Goal: Task Accomplishment & Management: Complete application form

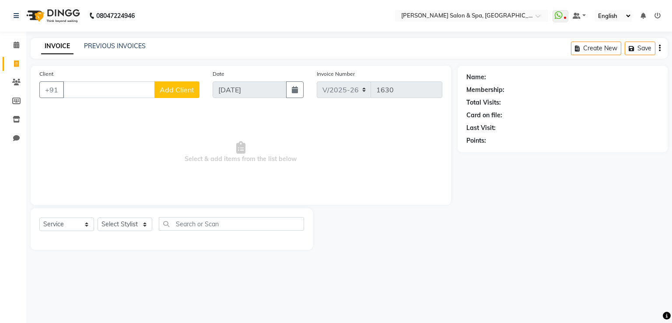
select select "67"
select select "service"
click at [330, 182] on span "Select & add items from the list below" at bounding box center [240, 153] width 403 height 88
click at [77, 88] on input "Client" at bounding box center [109, 89] width 92 height 17
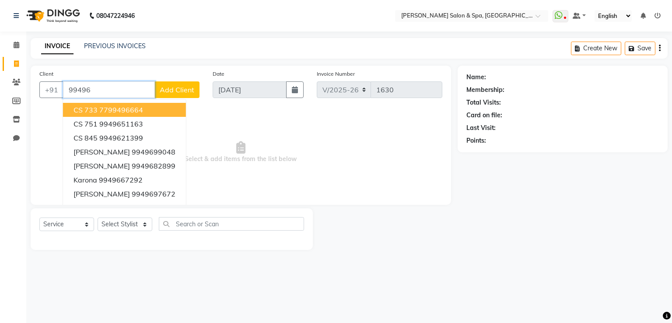
click at [114, 90] on input "99496" at bounding box center [109, 89] width 92 height 17
drag, startPoint x: 114, startPoint y: 90, endPoint x: 104, endPoint y: 70, distance: 21.7
click at [104, 70] on div "Client [PHONE_NUMBER] CS 733 7799496664 CS 751 9949651163 CS 845 9949621399 [PE…" at bounding box center [119, 87] width 173 height 36
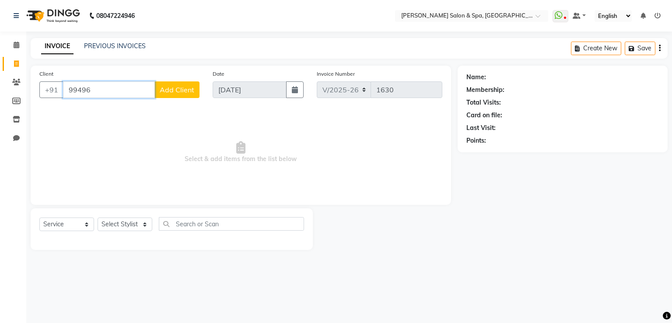
click at [108, 89] on input "99496" at bounding box center [109, 89] width 92 height 17
click at [114, 90] on input "99496" at bounding box center [109, 89] width 92 height 17
type input "9"
click at [105, 106] on span "Rashmika" at bounding box center [90, 109] width 32 height 9
type input "9949618772"
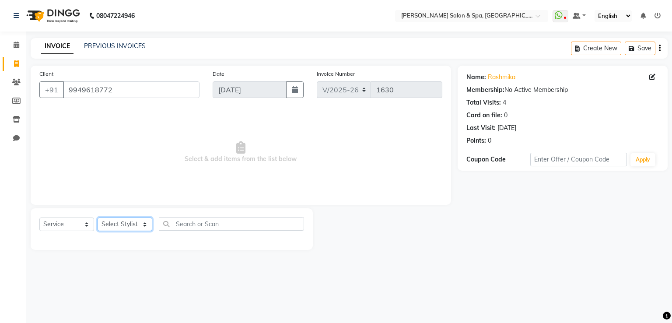
click at [114, 221] on select "Select Stylist [PERSON_NAME] Receptionist [PERSON_NAME] [PERSON_NAME]" at bounding box center [125, 224] width 55 height 14
select select "2479"
click at [98, 218] on select "Select Stylist [PERSON_NAME] Receptionist [PERSON_NAME] [PERSON_NAME]" at bounding box center [125, 224] width 55 height 14
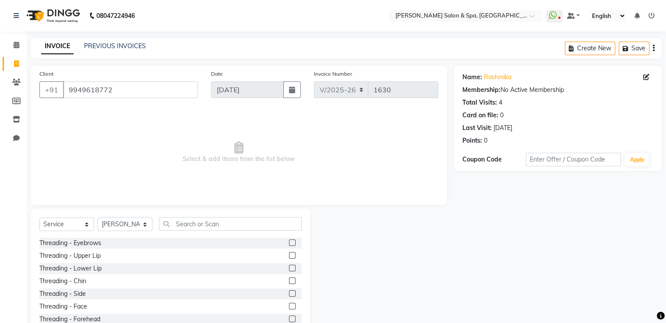
click at [289, 242] on label at bounding box center [292, 242] width 7 height 7
click at [289, 242] on input "checkbox" at bounding box center [292, 243] width 6 height 6
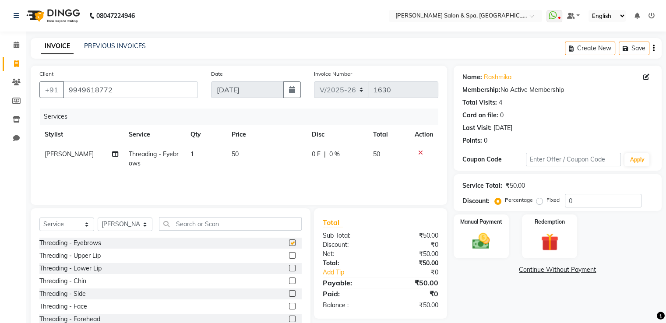
checkbox input "false"
click at [142, 224] on select "Select Stylist [PERSON_NAME] Receptionist [PERSON_NAME] [PERSON_NAME]" at bounding box center [125, 224] width 55 height 14
select select "2482"
click at [98, 218] on select "Select Stylist [PERSON_NAME] Receptionist [PERSON_NAME] [PERSON_NAME]" at bounding box center [125, 224] width 55 height 14
click at [289, 240] on label at bounding box center [292, 242] width 7 height 7
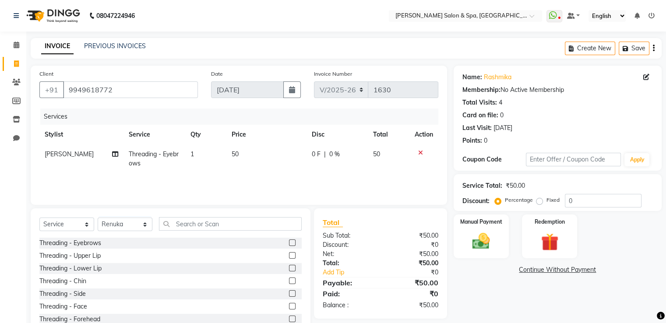
click at [289, 240] on input "checkbox" at bounding box center [292, 243] width 6 height 6
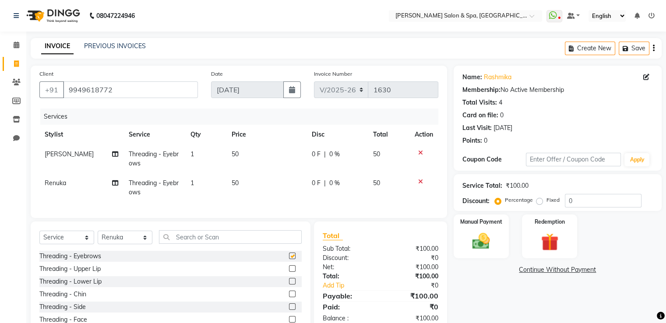
checkbox input "false"
click at [193, 244] on input "text" at bounding box center [230, 237] width 143 height 14
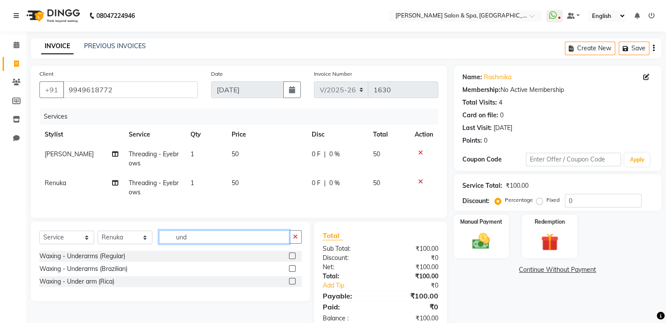
type input "und"
click at [291, 284] on label at bounding box center [292, 281] width 7 height 7
click at [291, 284] on input "checkbox" at bounding box center [292, 282] width 6 height 6
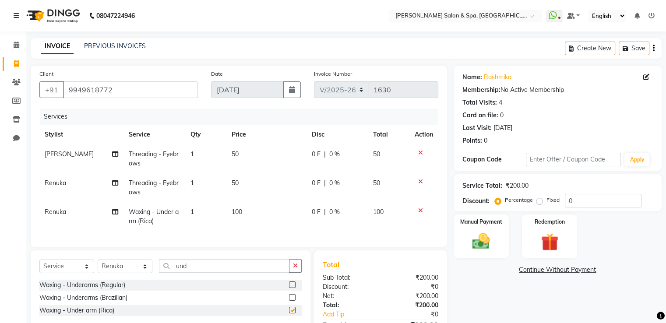
checkbox input "false"
click at [488, 239] on img at bounding box center [480, 241] width 29 height 21
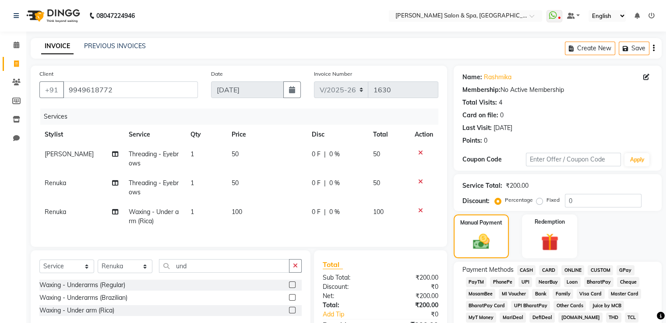
click at [624, 268] on span "GPay" at bounding box center [625, 270] width 18 height 10
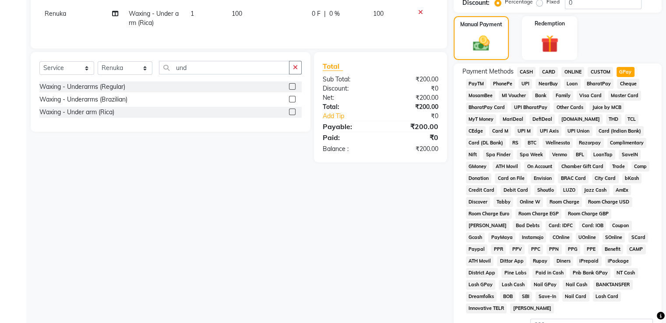
scroll to position [267, 0]
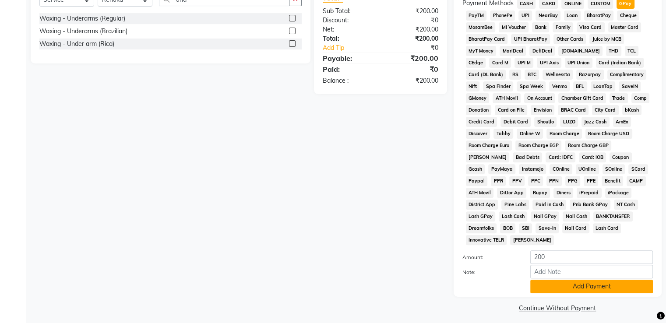
click at [613, 280] on button "Add Payment" at bounding box center [591, 287] width 123 height 14
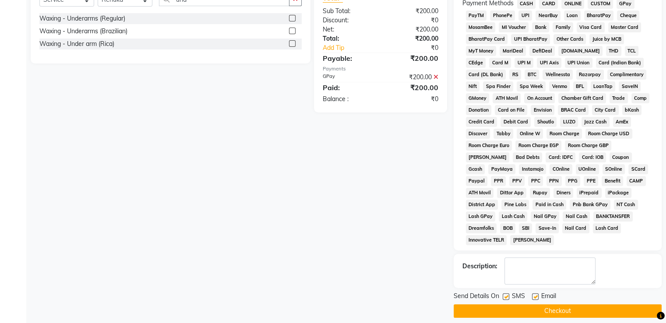
click at [597, 304] on button "Checkout" at bounding box center [557, 311] width 208 height 14
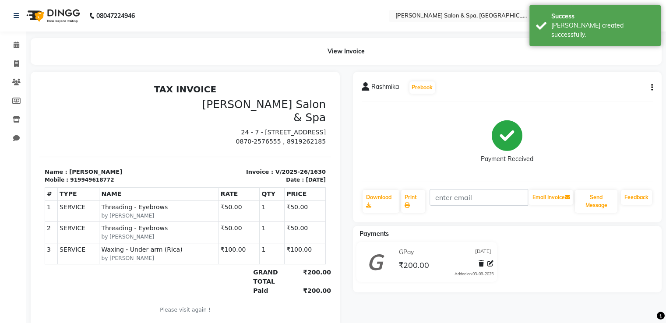
select select "service"
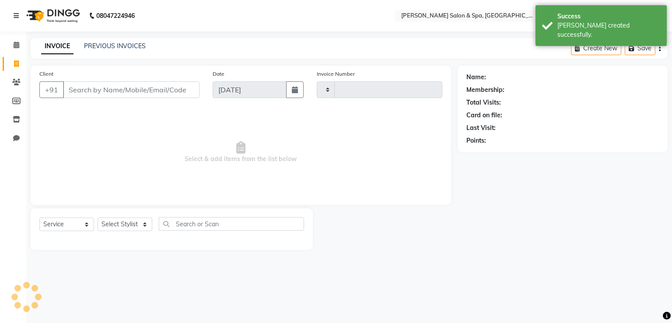
type input "1631"
select select "67"
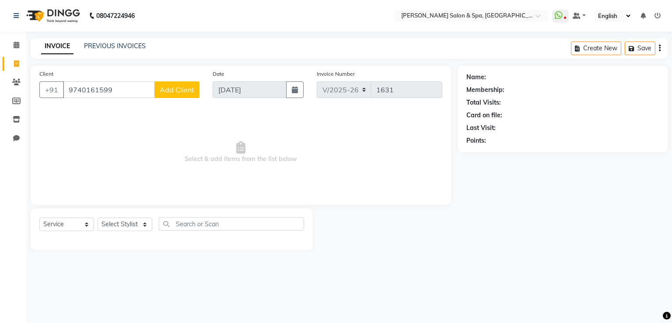
type input "9740161599"
click at [177, 89] on span "Add Client" at bounding box center [177, 89] width 35 height 9
select select "36"
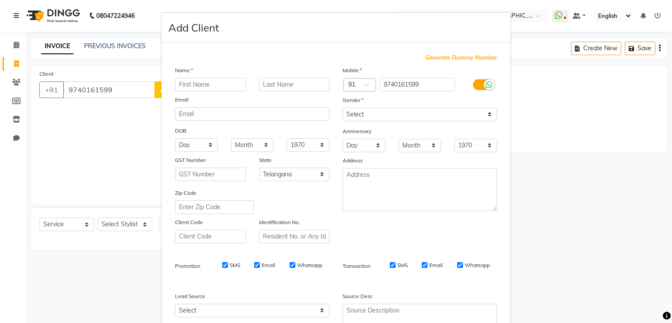
type input "r"
type input "pooja"
click at [350, 110] on select "Select [DEMOGRAPHIC_DATA] [DEMOGRAPHIC_DATA] Other Prefer Not To Say" at bounding box center [420, 115] width 154 height 14
select select "[DEMOGRAPHIC_DATA]"
click at [343, 108] on select "Select [DEMOGRAPHIC_DATA] [DEMOGRAPHIC_DATA] Other Prefer Not To Say" at bounding box center [420, 115] width 154 height 14
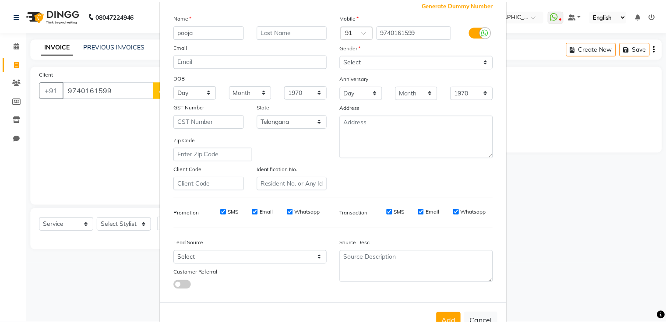
scroll to position [85, 0]
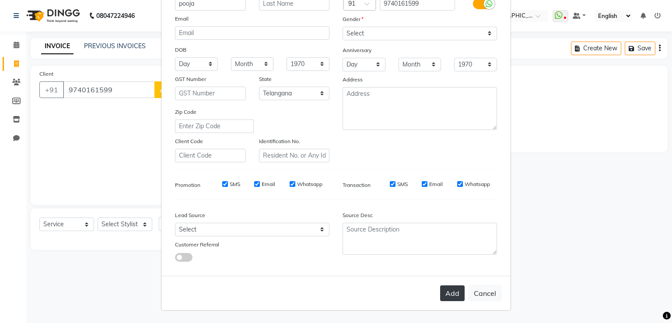
click at [452, 294] on button "Add" at bounding box center [452, 293] width 25 height 16
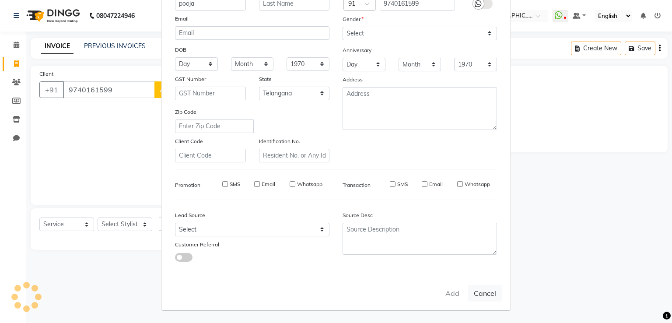
select select
select select "null"
select select
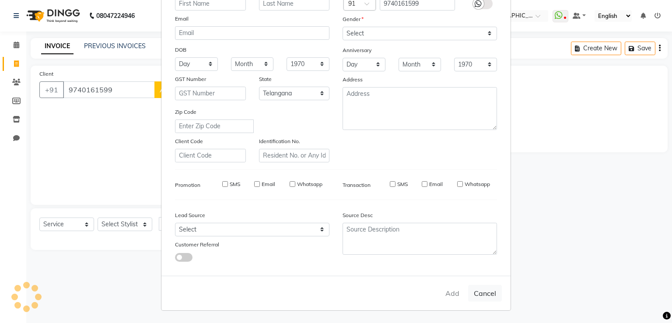
select select
checkbox input "false"
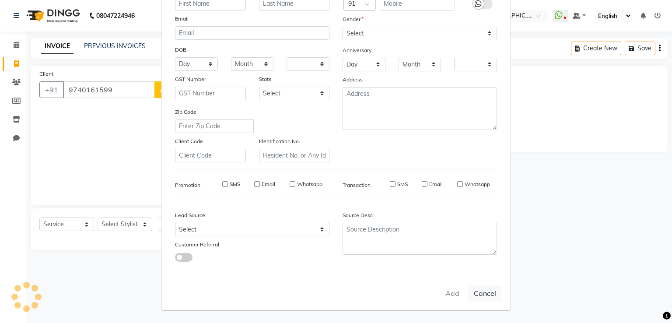
checkbox input "false"
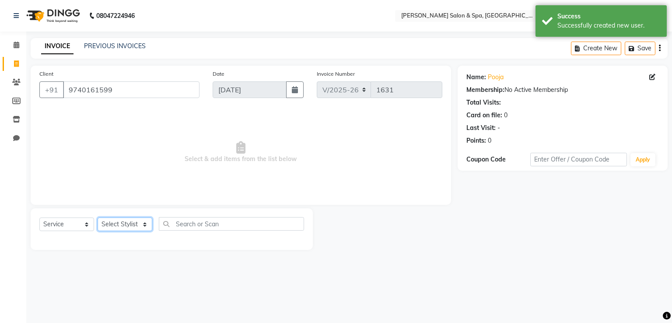
click at [123, 228] on select "Select Stylist [PERSON_NAME] Receptionist [PERSON_NAME] [PERSON_NAME]" at bounding box center [125, 224] width 55 height 14
select select "20459"
click at [98, 218] on select "Select Stylist [PERSON_NAME] Receptionist [PERSON_NAME] [PERSON_NAME]" at bounding box center [125, 224] width 55 height 14
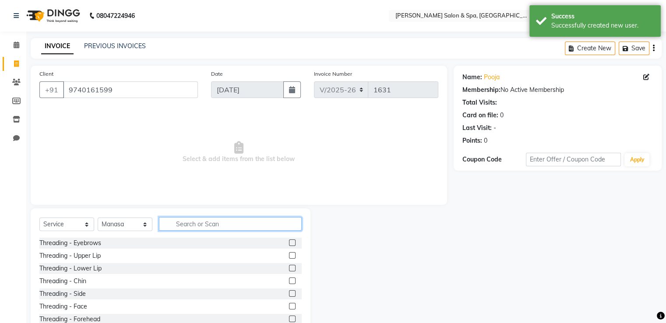
click at [203, 224] on input "text" at bounding box center [230, 224] width 143 height 14
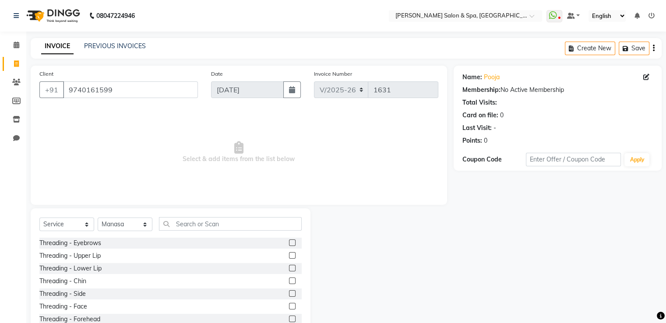
click at [289, 242] on label at bounding box center [292, 242] width 7 height 7
click at [289, 242] on input "checkbox" at bounding box center [292, 243] width 6 height 6
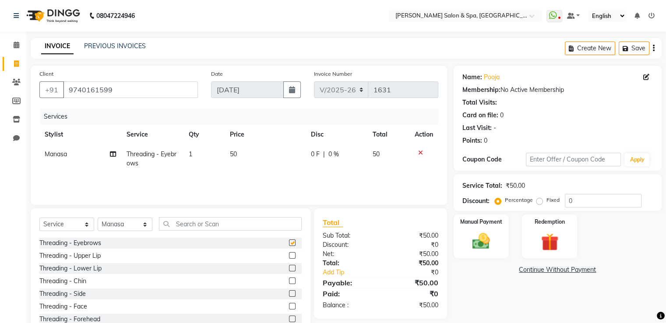
checkbox input "false"
click at [468, 237] on img at bounding box center [480, 241] width 29 height 21
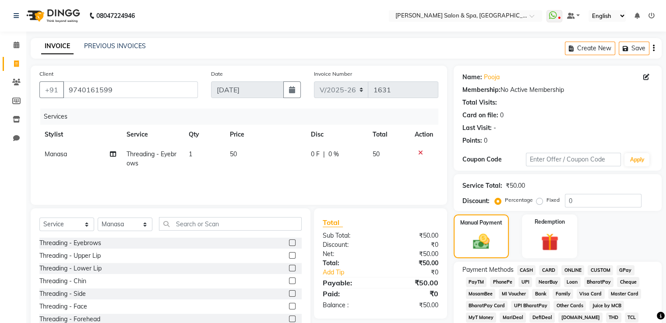
click at [622, 270] on span "GPay" at bounding box center [625, 270] width 18 height 10
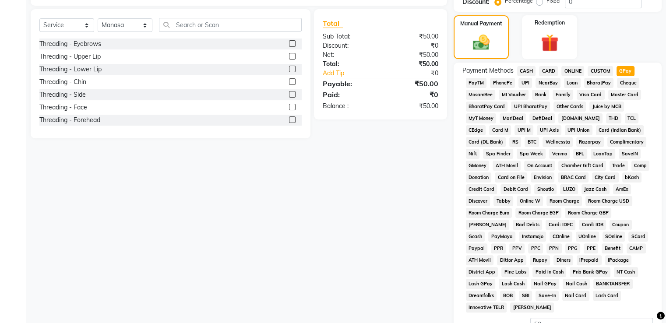
scroll to position [267, 0]
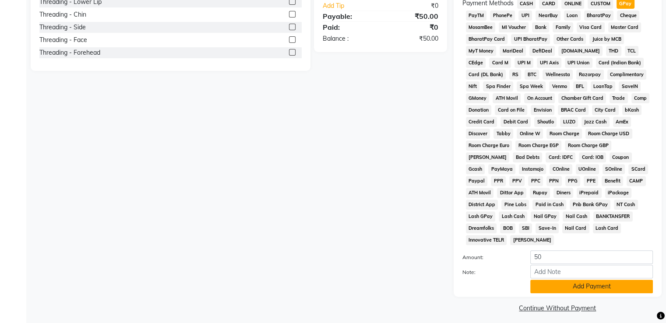
click at [613, 280] on button "Add Payment" at bounding box center [591, 287] width 123 height 14
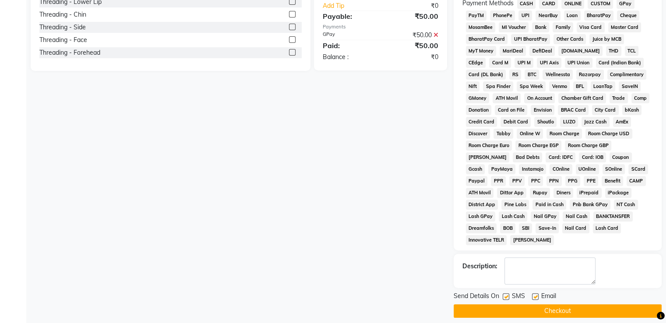
click at [608, 304] on button "Checkout" at bounding box center [557, 311] width 208 height 14
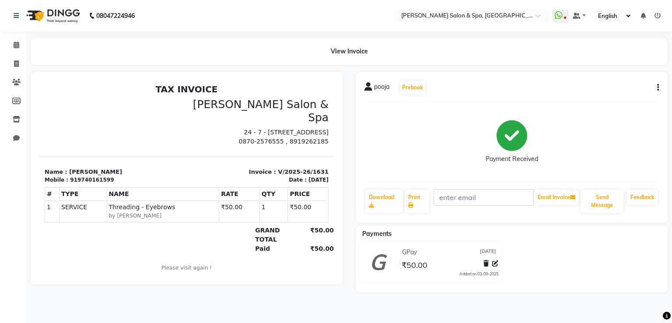
select select "service"
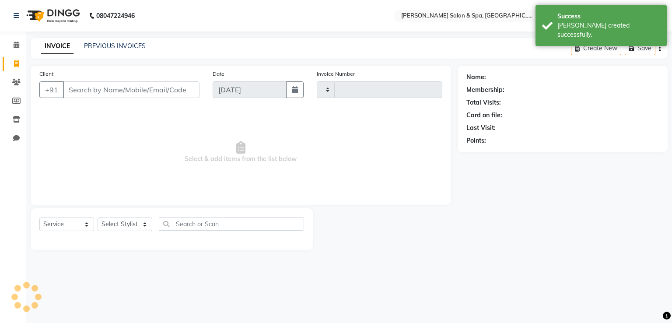
type input "1632"
select select "67"
